Goal: Task Accomplishment & Management: Manage account settings

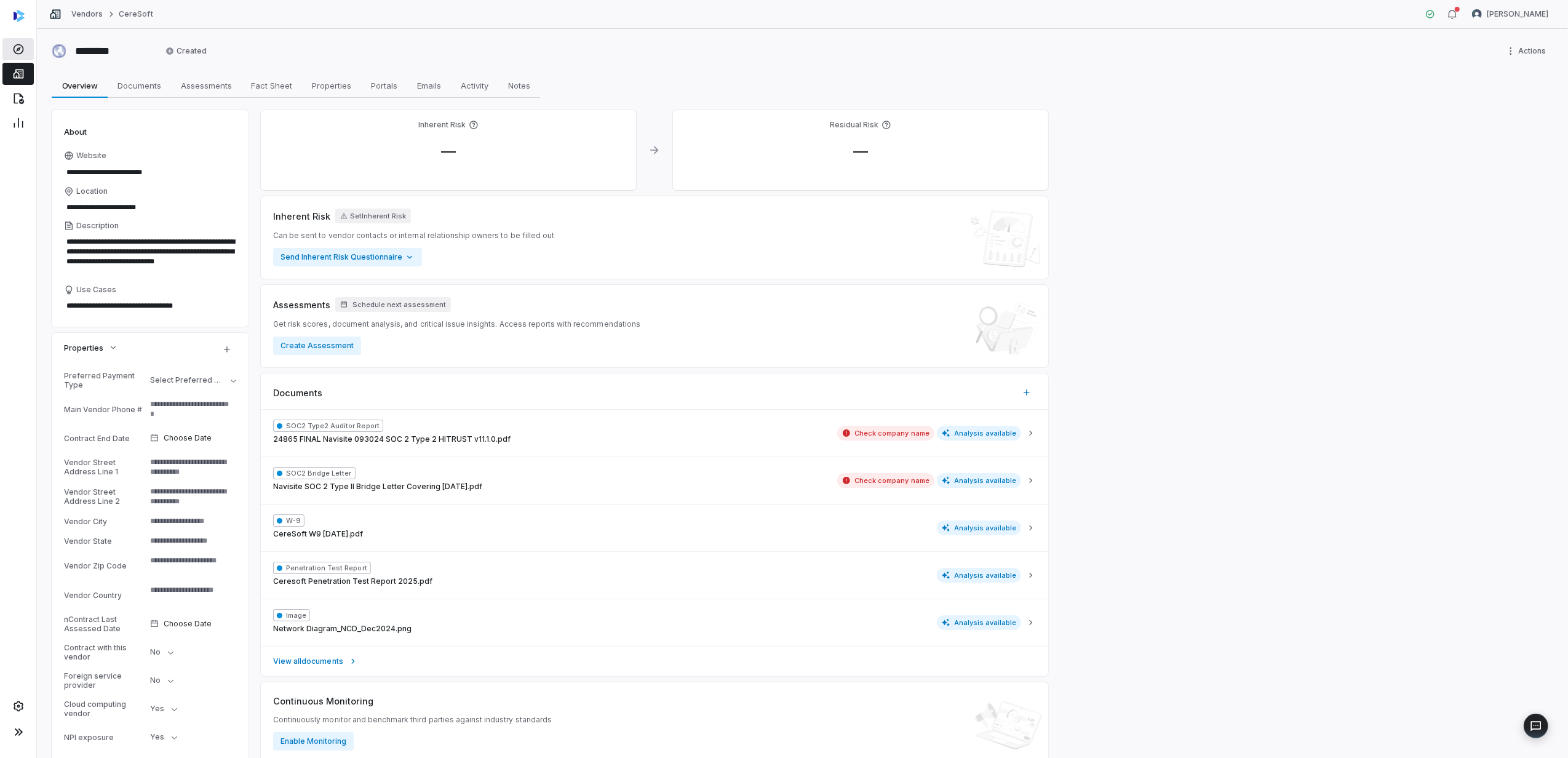
click at [10, 51] on link at bounding box center [18, 49] width 31 height 22
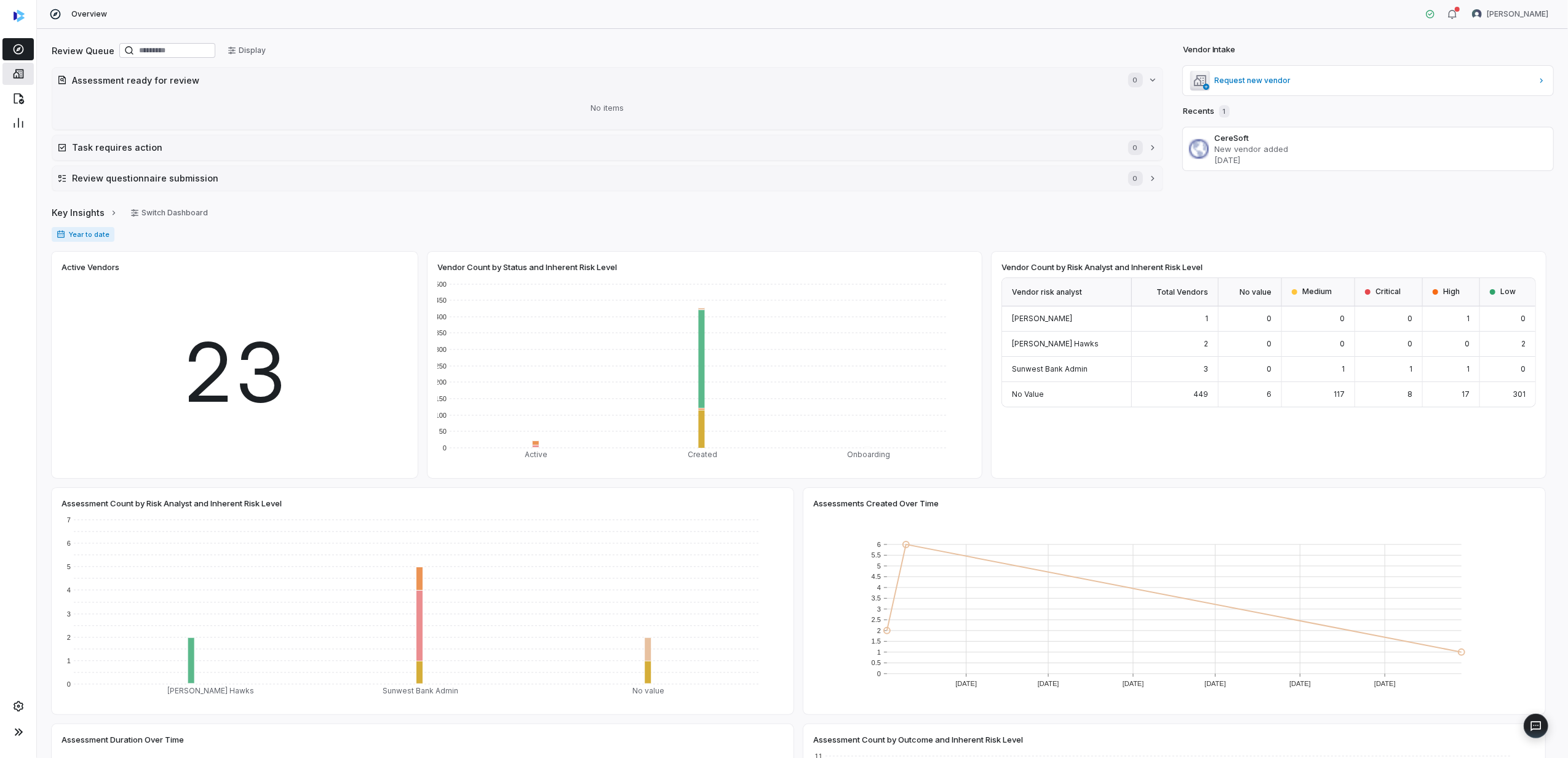
click at [20, 77] on icon at bounding box center [18, 74] width 10 height 9
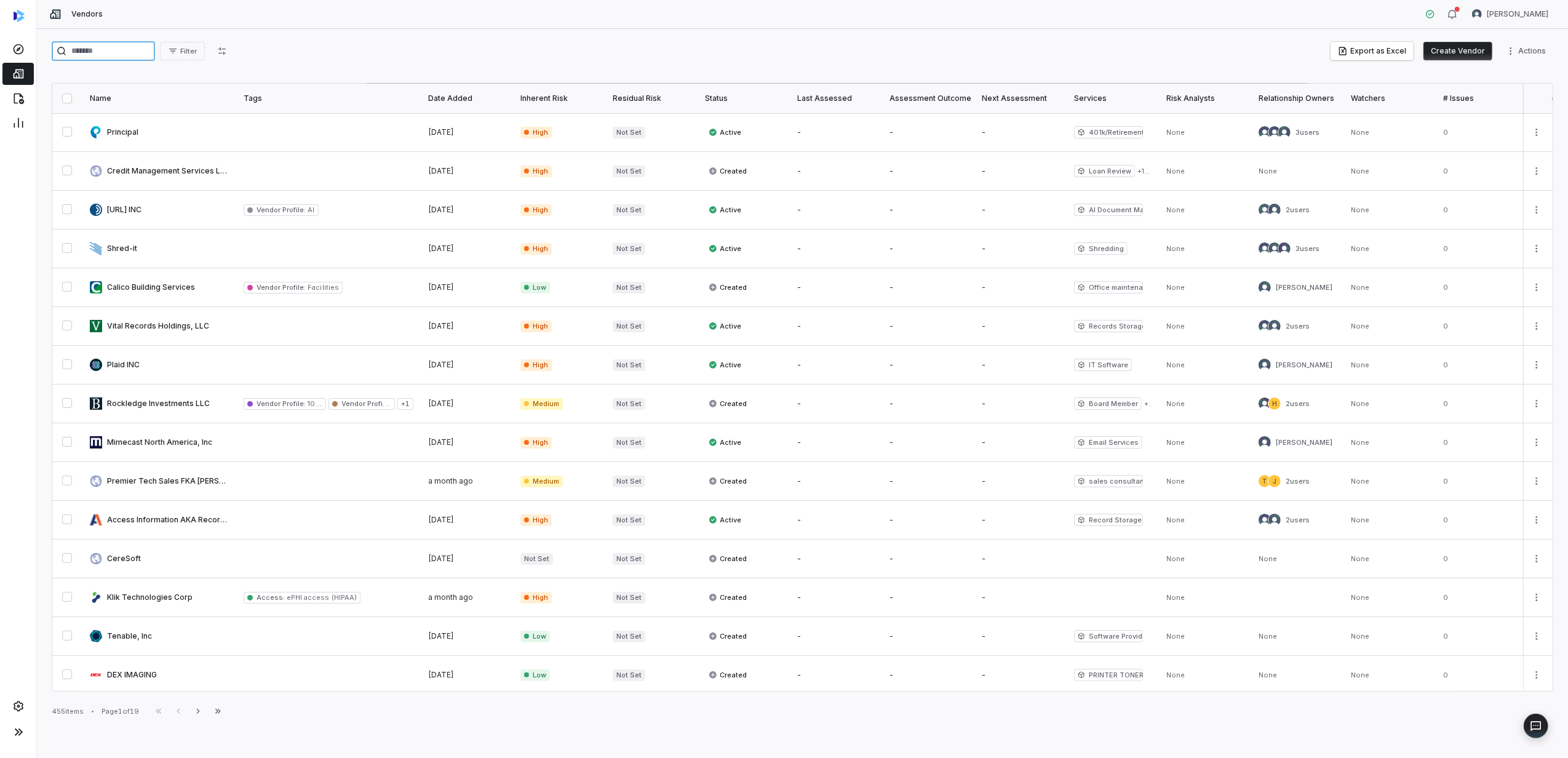
click at [109, 52] on input "search" at bounding box center [103, 51] width 103 height 20
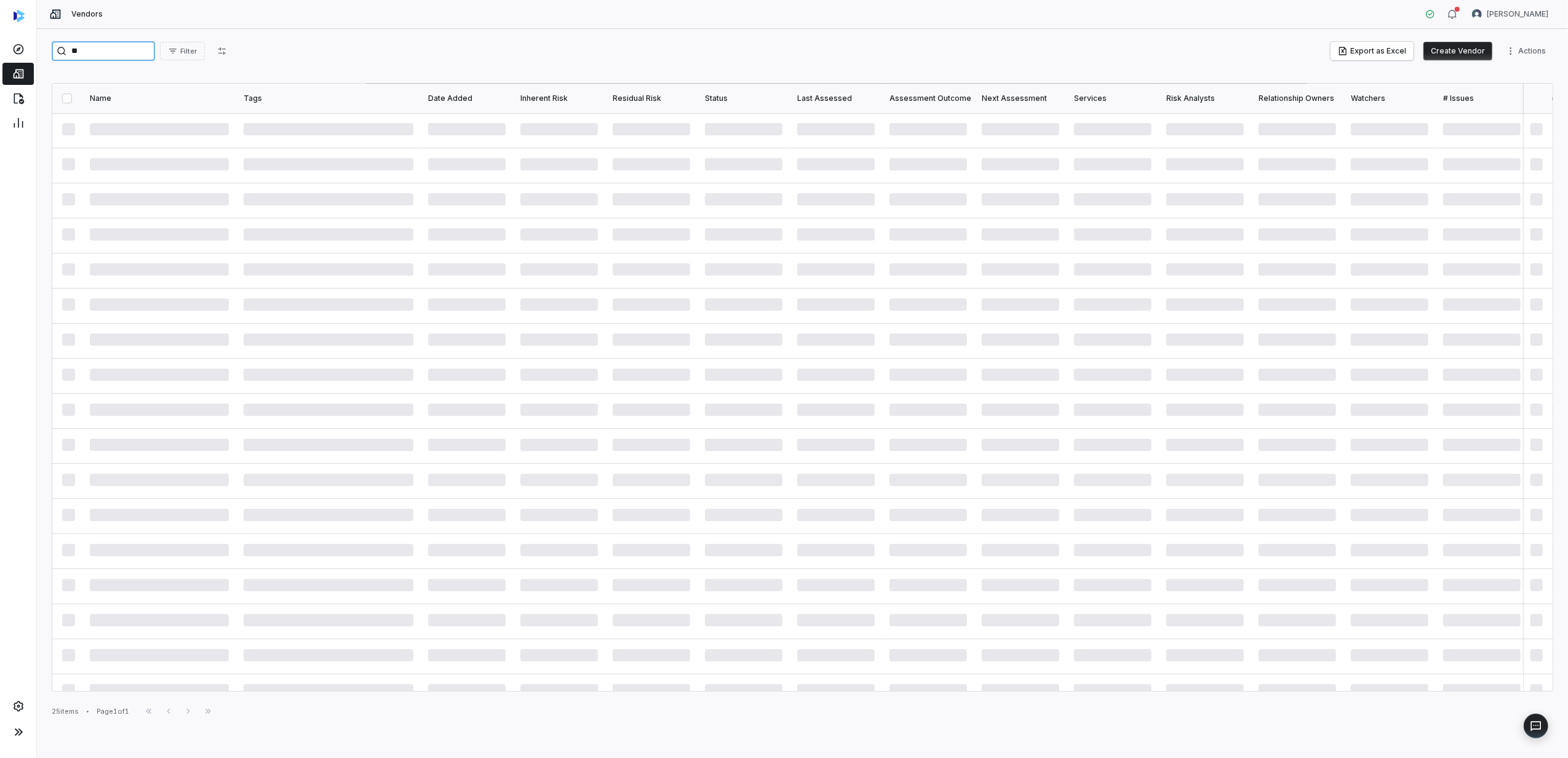
type input "*"
type input "****"
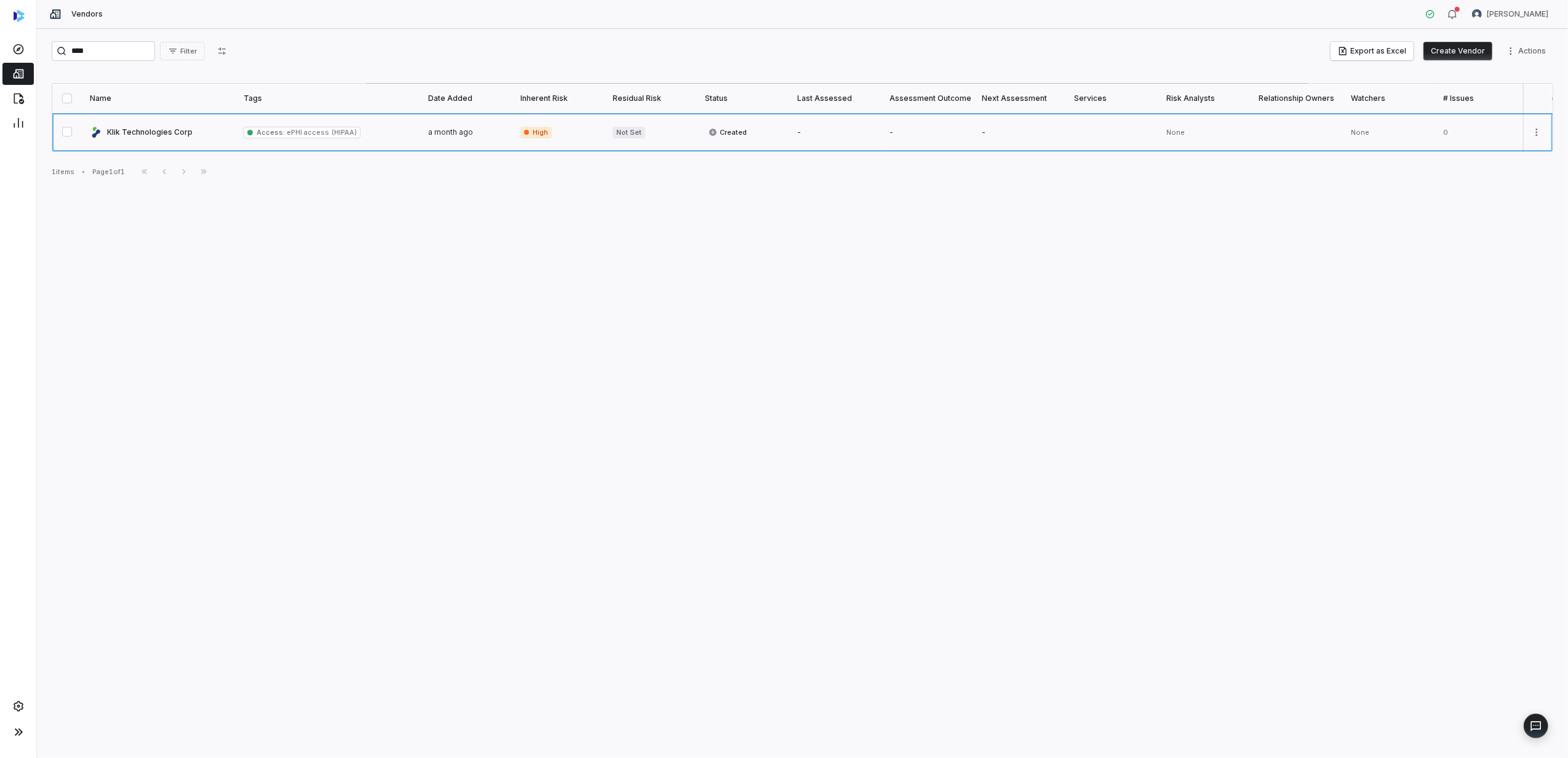
click at [178, 129] on link at bounding box center [159, 132] width 154 height 38
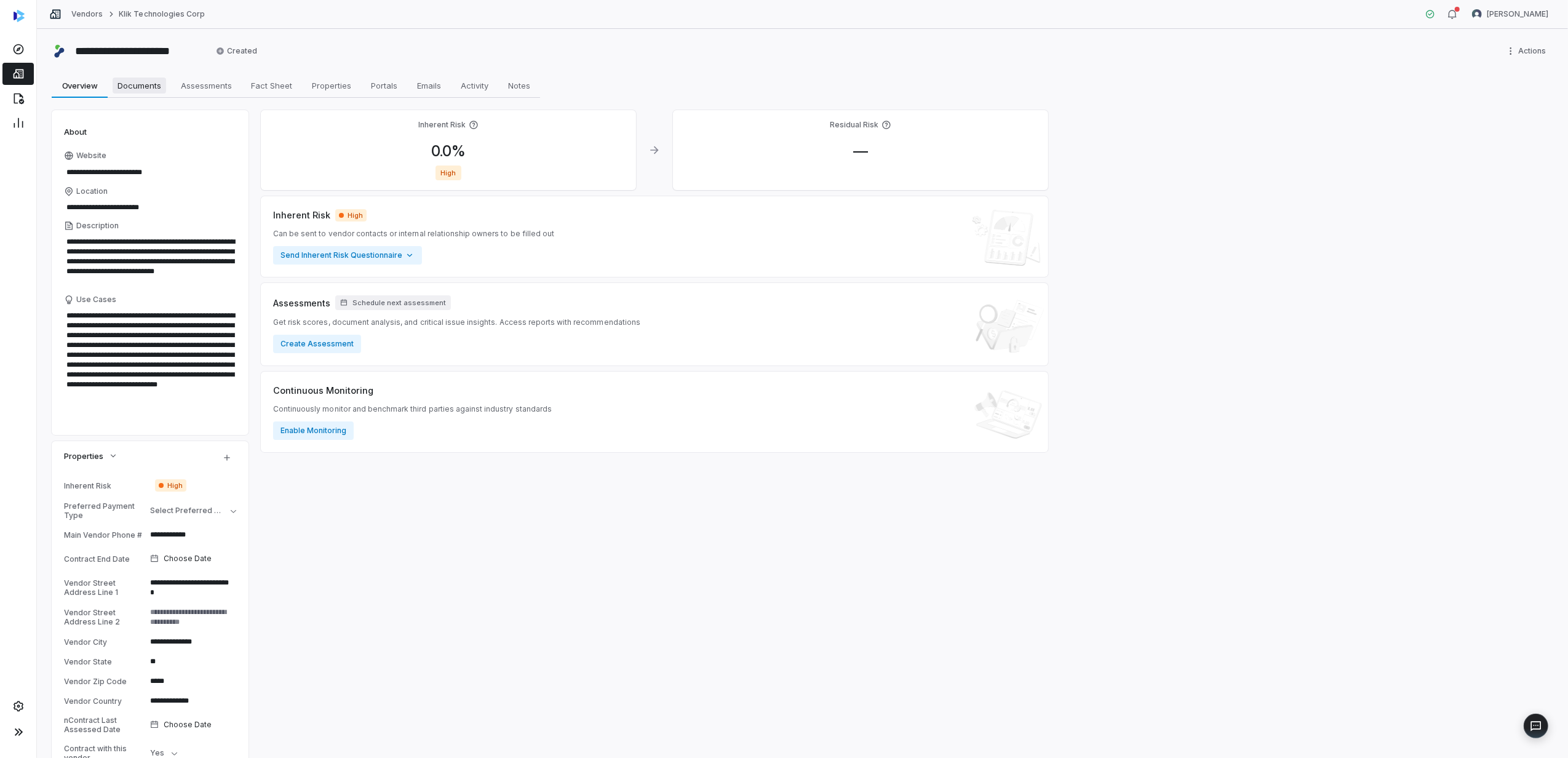
click at [146, 94] on span "Documents" at bounding box center [139, 85] width 53 height 16
type textarea "*"
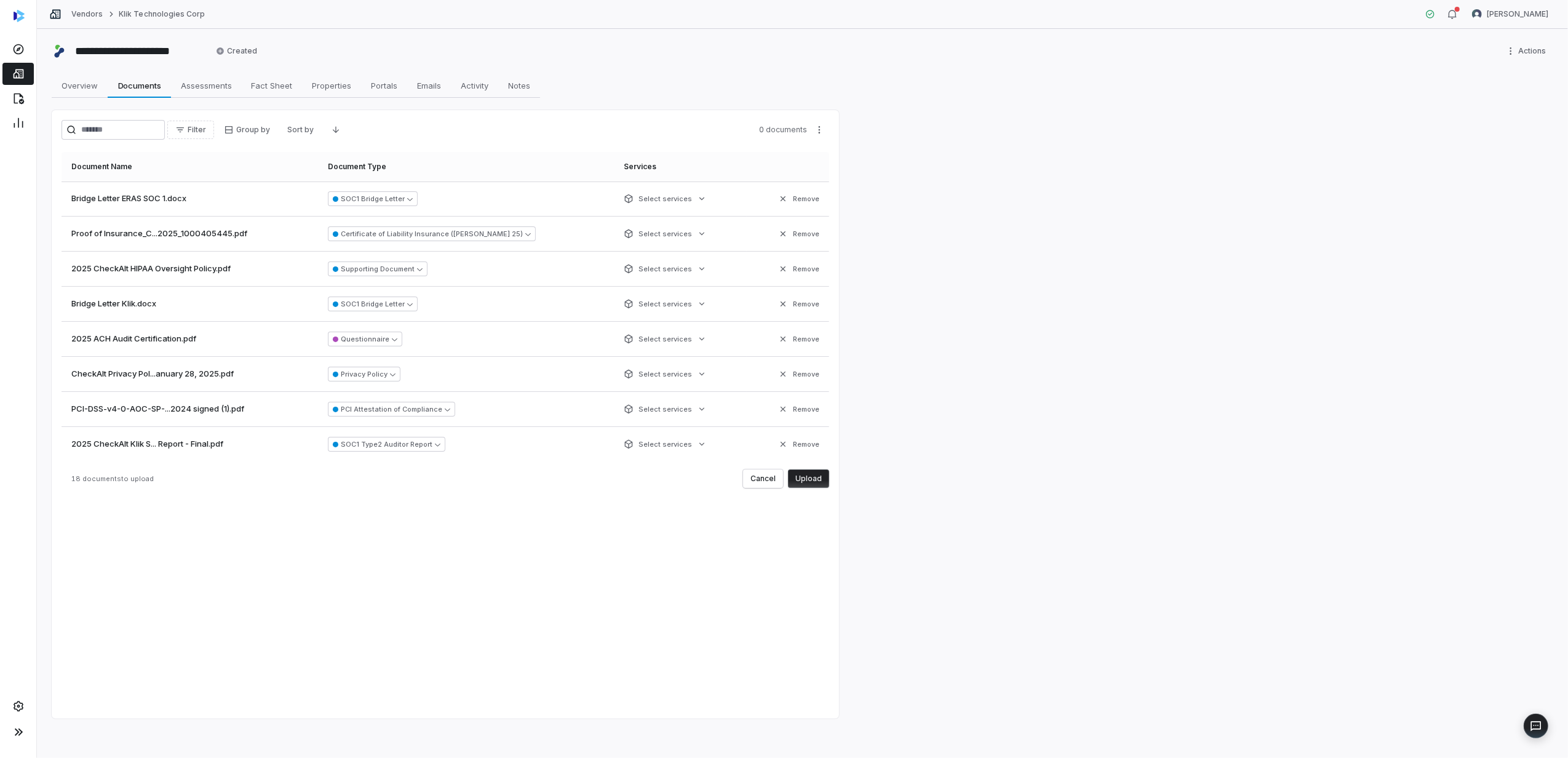
drag, startPoint x: 825, startPoint y: 481, endPoint x: 818, endPoint y: 475, distance: 9.2
click at [825, 481] on button "Upload" at bounding box center [808, 479] width 41 height 19
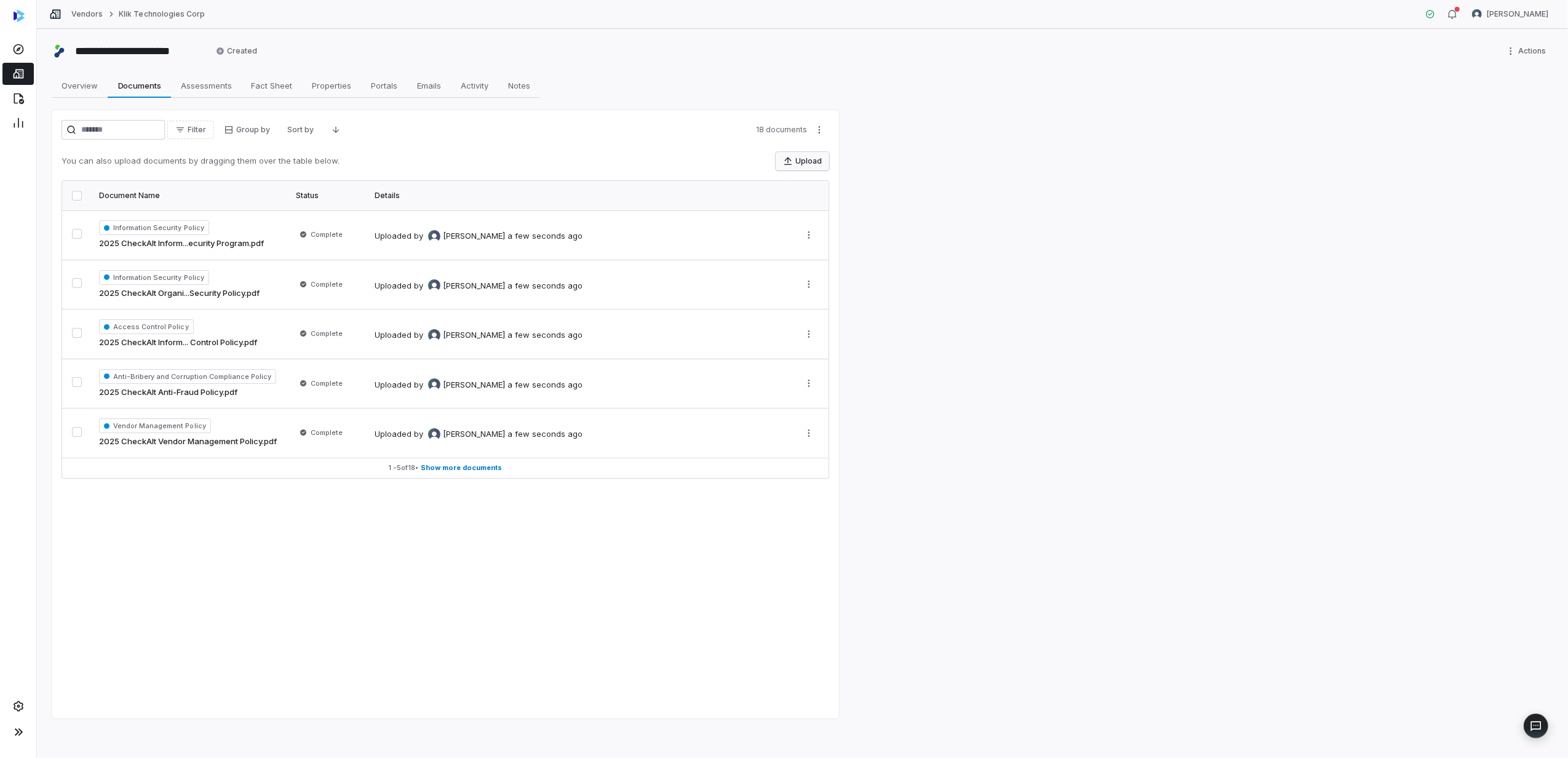
click at [819, 159] on button "Upload" at bounding box center [803, 161] width 53 height 19
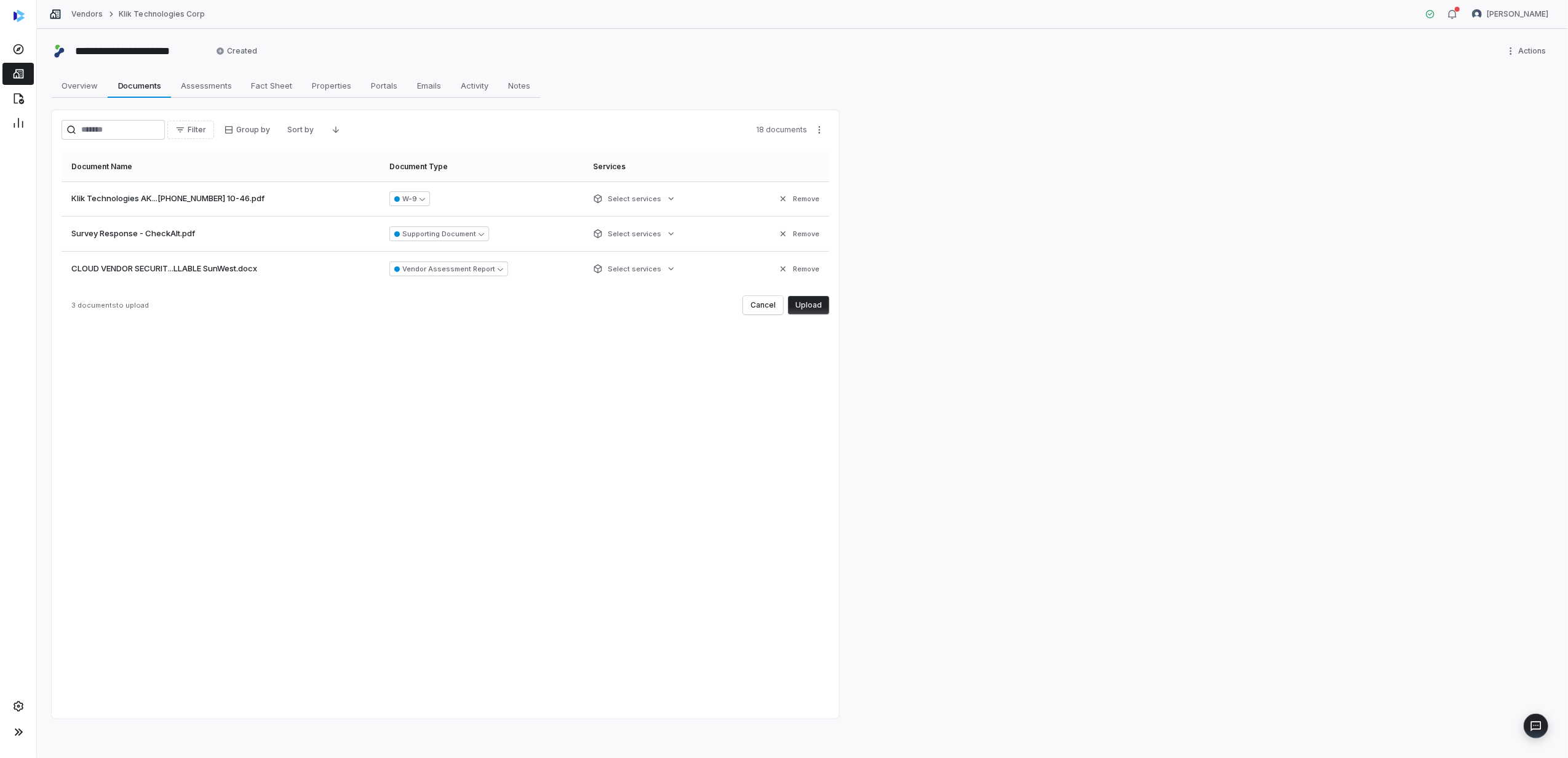
click at [820, 306] on button "Upload" at bounding box center [808, 306] width 41 height 19
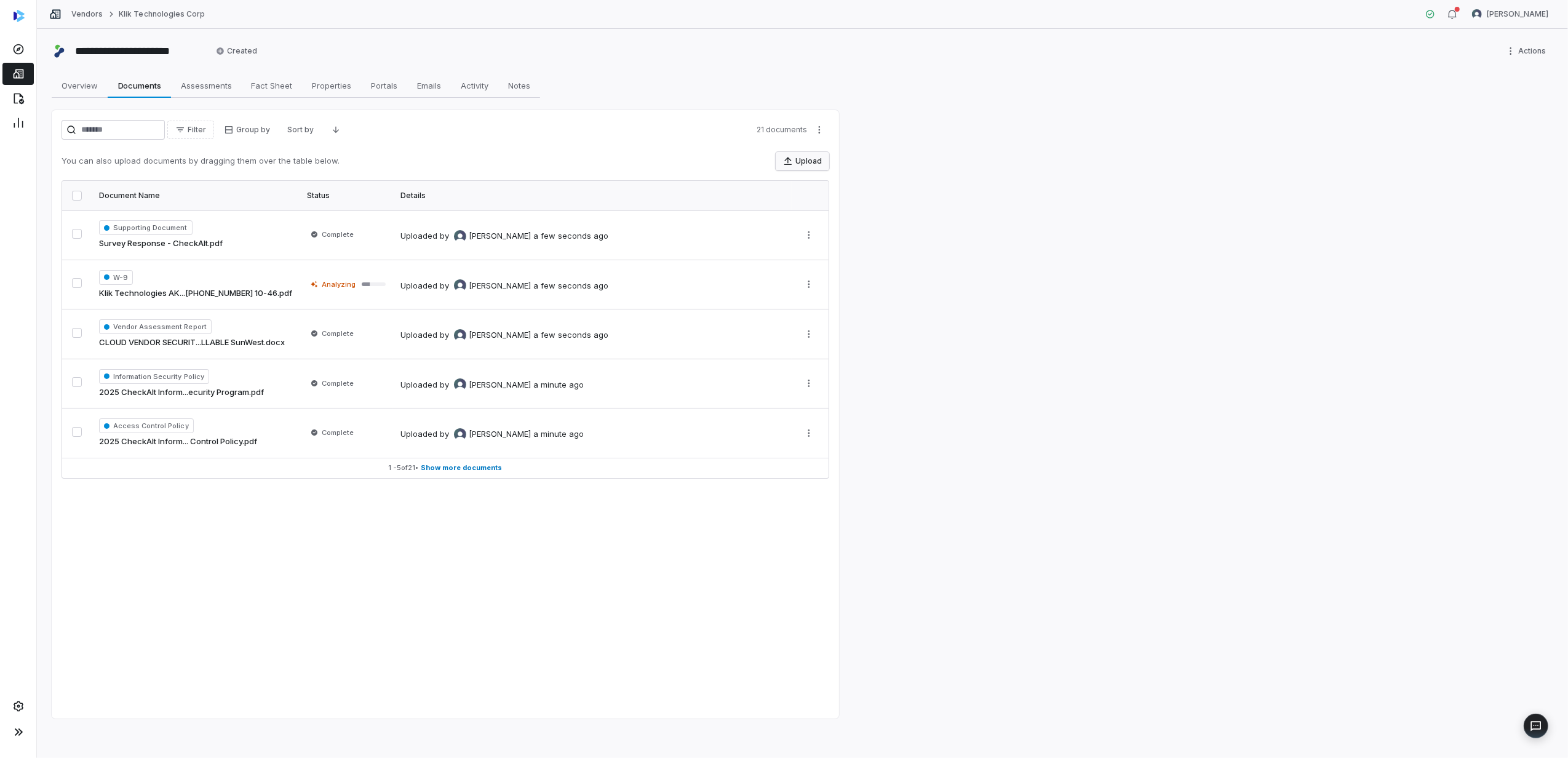
click at [813, 161] on button "Upload" at bounding box center [803, 161] width 53 height 19
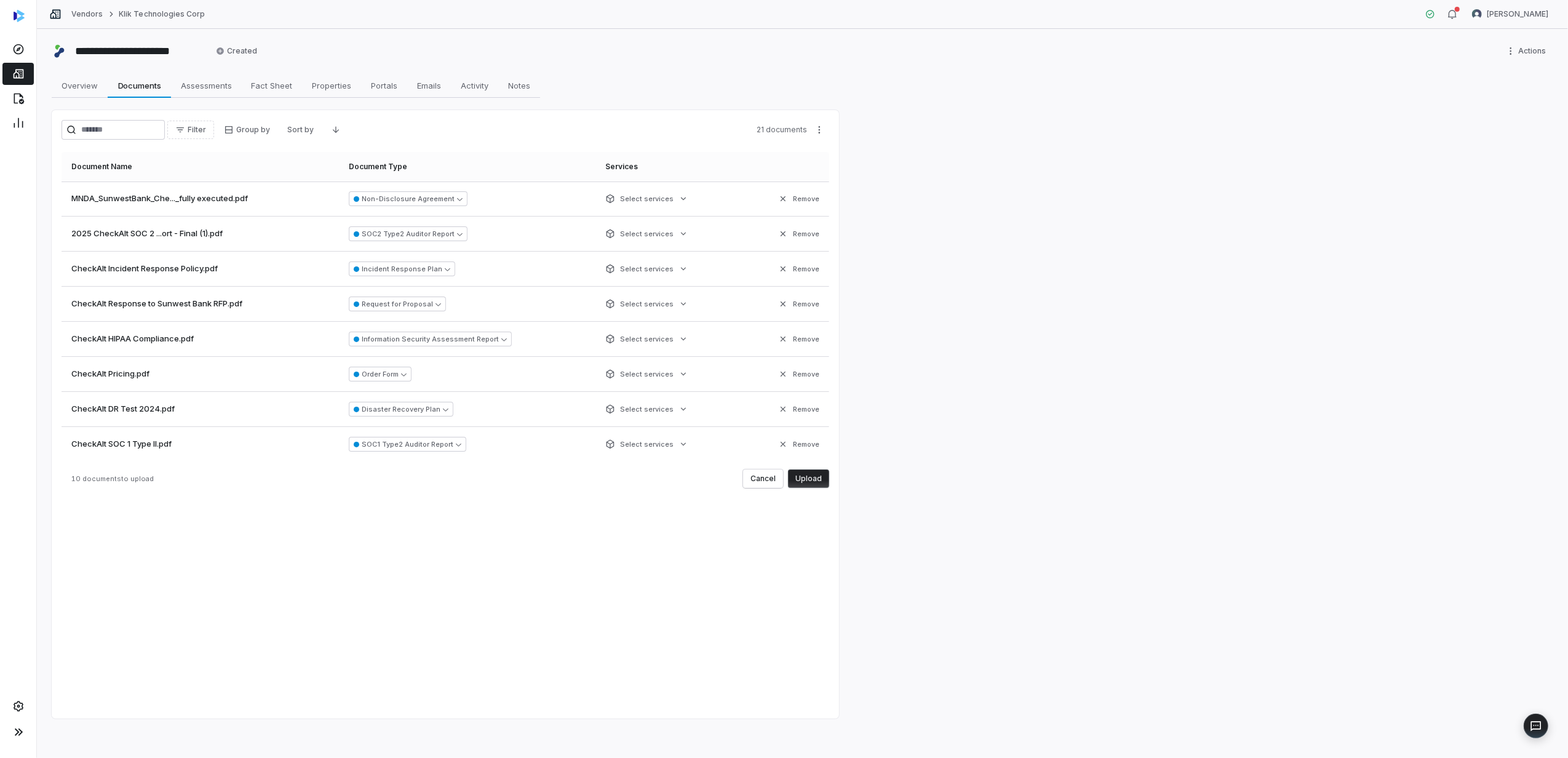
click at [813, 471] on button "Upload" at bounding box center [808, 479] width 41 height 19
